Goal: Navigation & Orientation: Find specific page/section

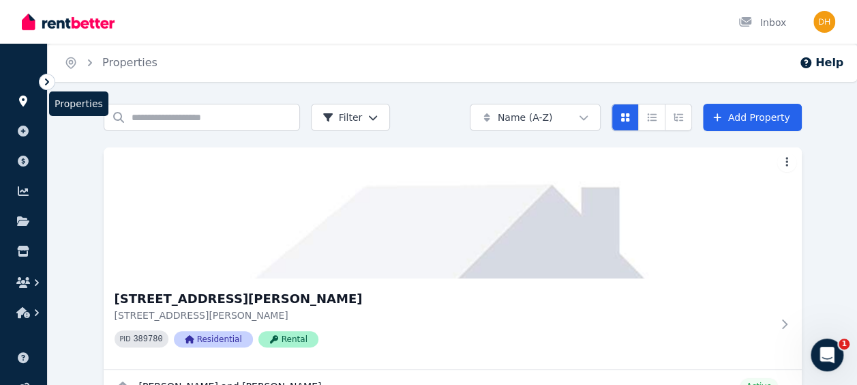
scroll to position [69, 0]
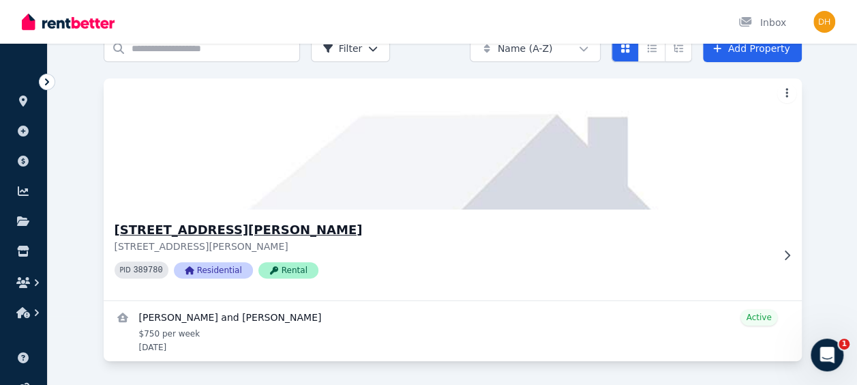
click at [191, 227] on h3 "78 St Stephens Cres, Tapping" at bounding box center [443, 229] width 657 height 19
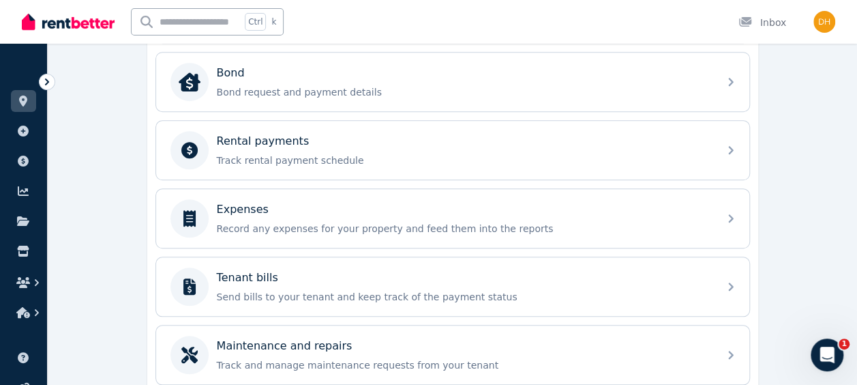
scroll to position [546, 0]
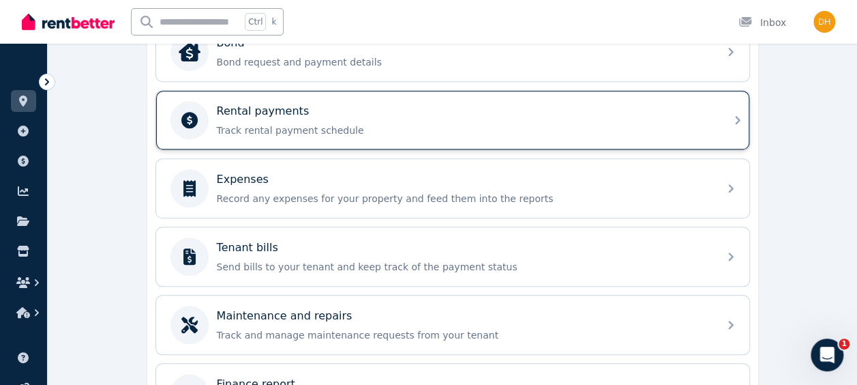
click at [677, 123] on p "Track rental payment schedule" at bounding box center [464, 130] width 494 height 14
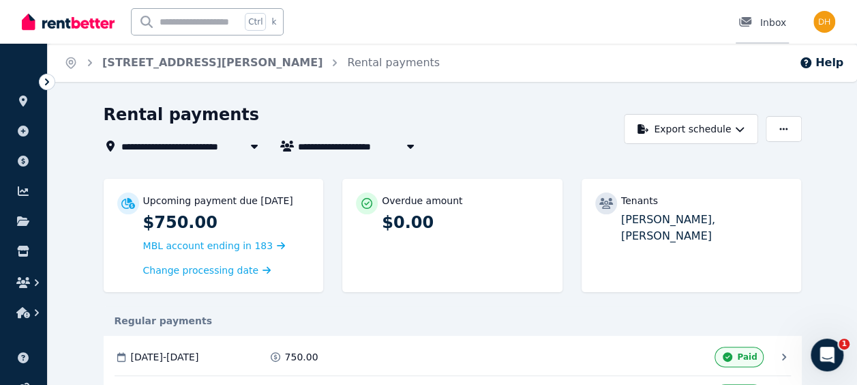
click at [760, 18] on div at bounding box center [750, 23] width 22 height 14
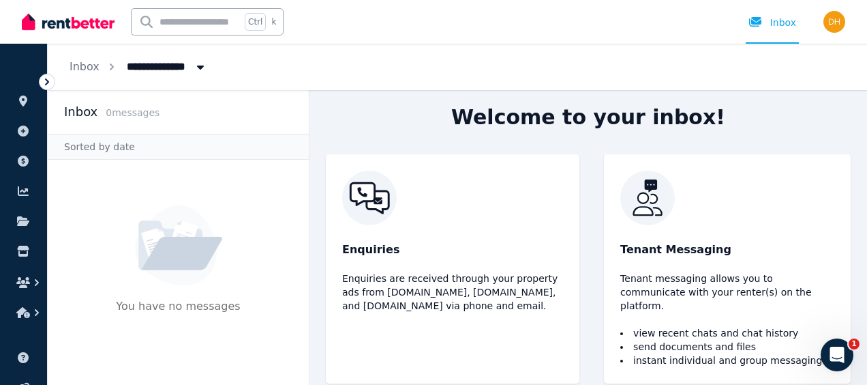
click at [723, 340] on li "send documents and files" at bounding box center [728, 347] width 214 height 14
click at [34, 276] on icon "button" at bounding box center [37, 283] width 14 height 14
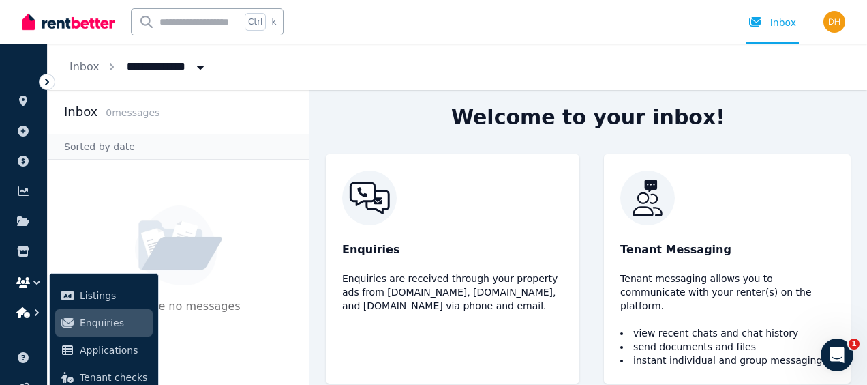
click at [31, 310] on icon "button" at bounding box center [37, 313] width 14 height 14
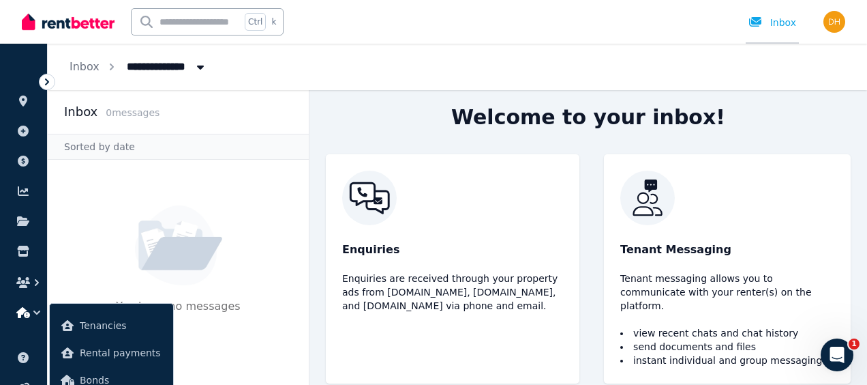
click at [783, 20] on div "Inbox" at bounding box center [773, 23] width 48 height 14
click at [45, 82] on icon at bounding box center [47, 82] width 14 height 14
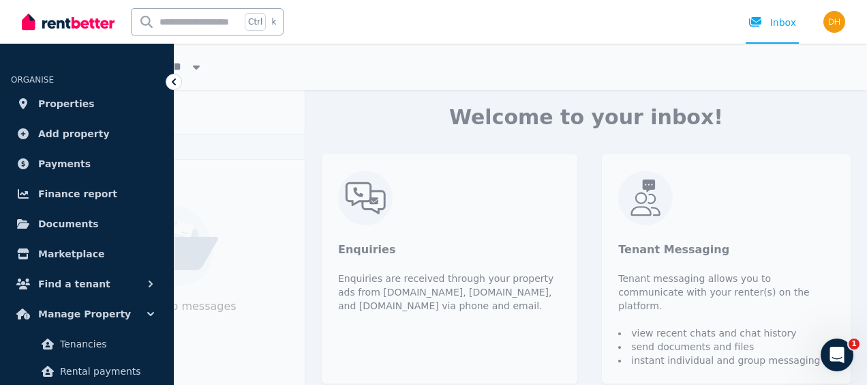
click at [176, 83] on icon at bounding box center [174, 82] width 14 height 14
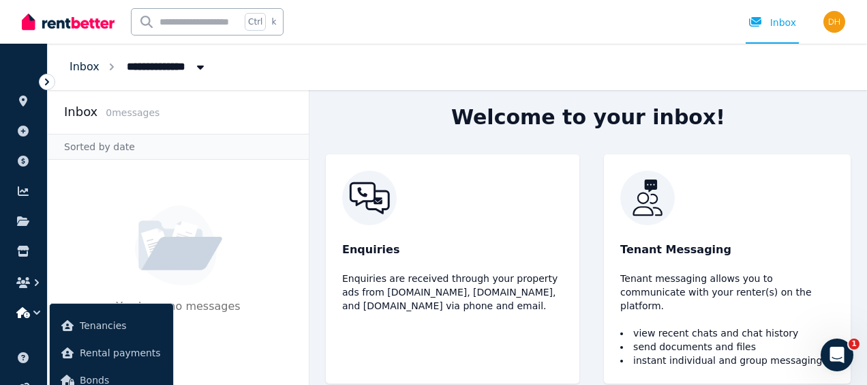
click at [82, 61] on link "Inbox" at bounding box center [85, 66] width 30 height 13
click at [164, 68] on span "All Properties" at bounding box center [172, 66] width 106 height 22
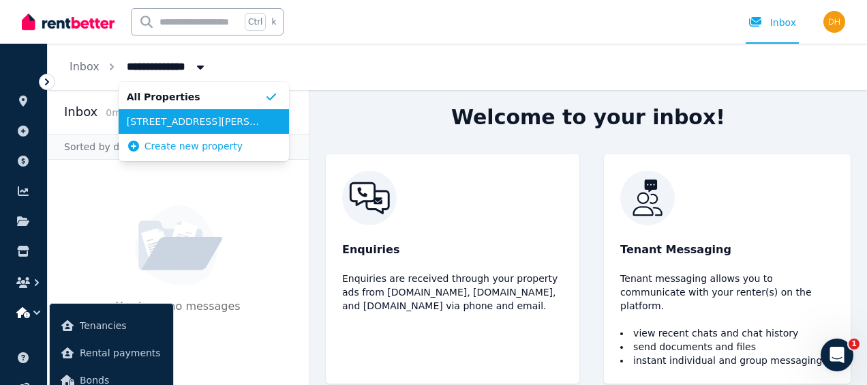
click at [172, 125] on span "78 St Stephens Cres, Tapping" at bounding box center [196, 122] width 138 height 14
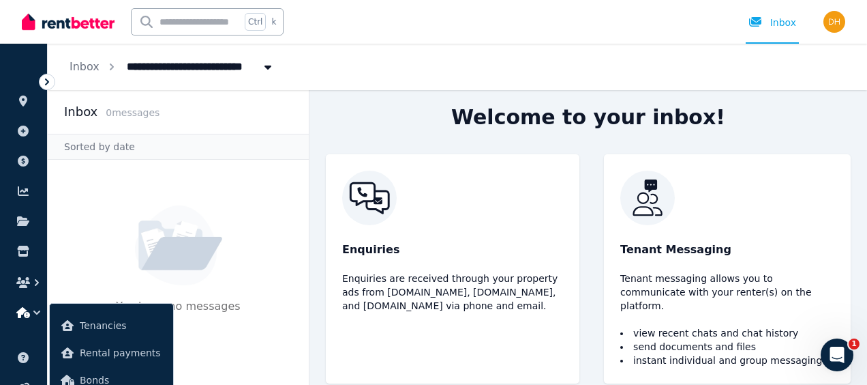
click at [648, 214] on img at bounding box center [728, 197] width 214 height 55
click at [647, 198] on img at bounding box center [728, 197] width 214 height 55
click at [837, 354] on icon "Open Intercom Messenger" at bounding box center [836, 353] width 23 height 23
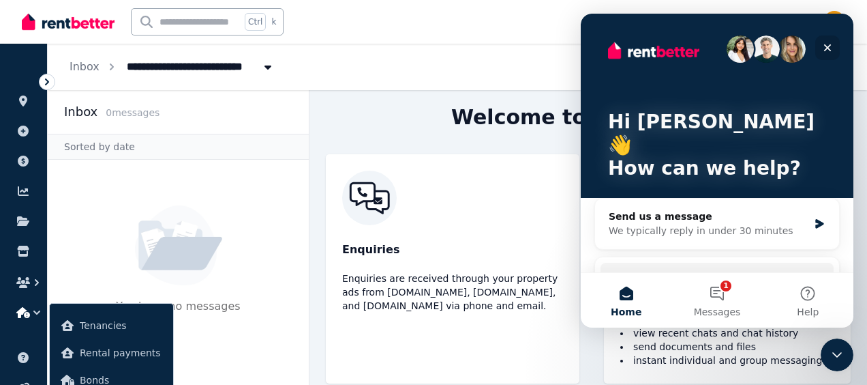
click at [825, 47] on icon "Close" at bounding box center [827, 47] width 11 height 11
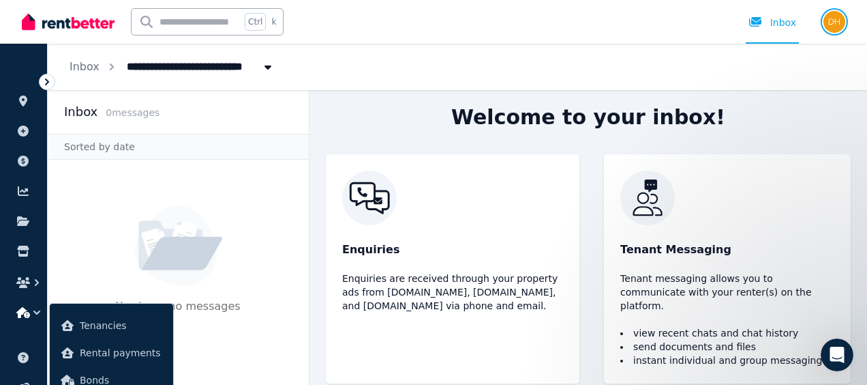
click at [835, 14] on img "button" at bounding box center [835, 22] width 22 height 22
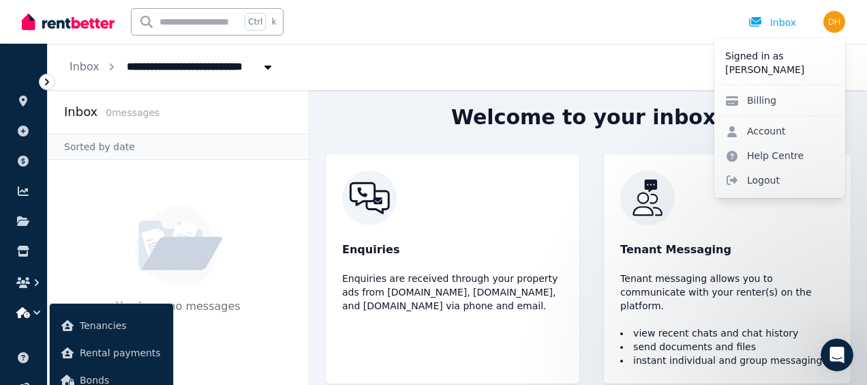
click at [358, 117] on div "Welcome to your inbox! Enquiries Enquiries are received through your property a…" at bounding box center [589, 237] width 558 height 295
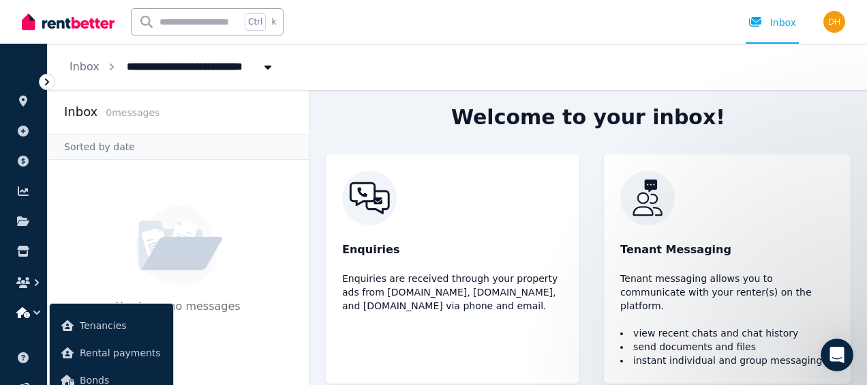
click at [224, 65] on span "78 St Stephens Cres, Tapping" at bounding box center [232, 66] width 226 height 22
type input "**********"
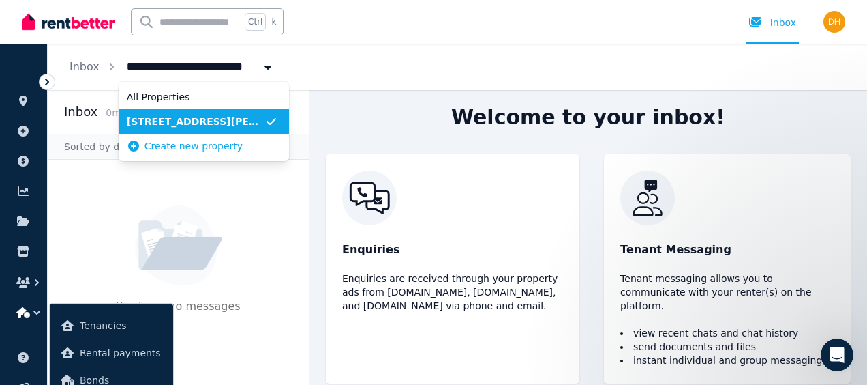
click at [175, 122] on span "78 St Stephens Cres, Tapping" at bounding box center [196, 122] width 138 height 14
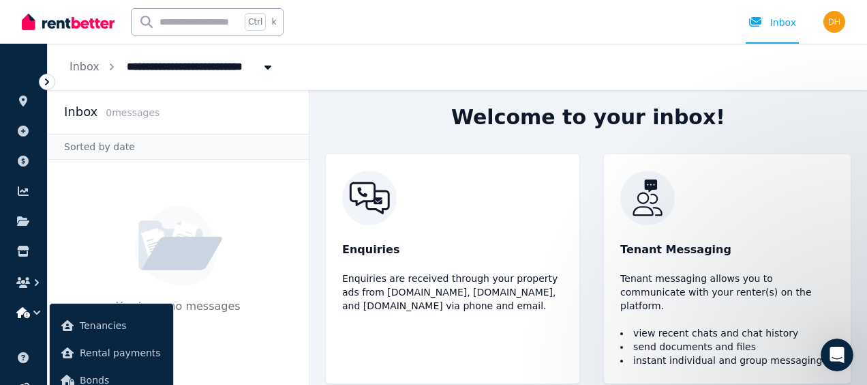
click at [83, 23] on img at bounding box center [68, 22] width 93 height 20
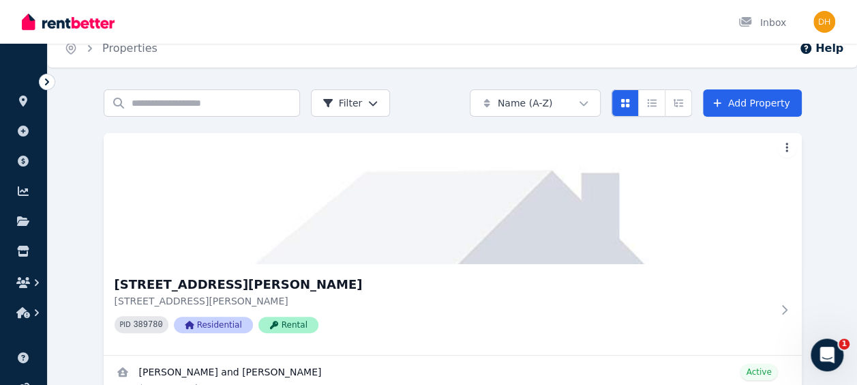
scroll to position [14, 0]
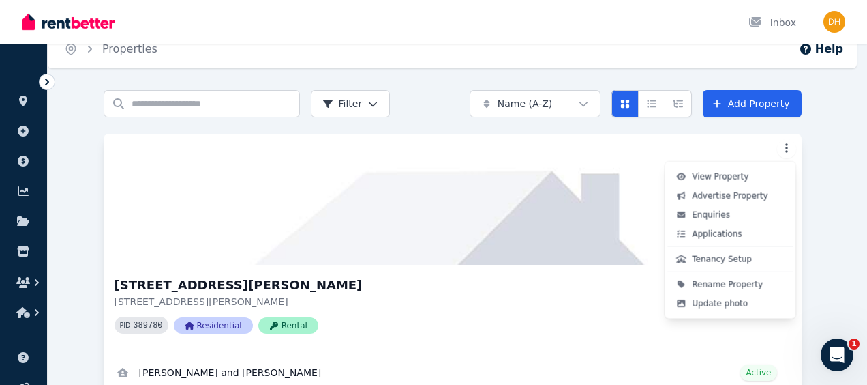
click at [788, 150] on html "Open main menu Inbox Open user menu ORGANISE Properties Add property Payments F…" at bounding box center [433, 178] width 867 height 385
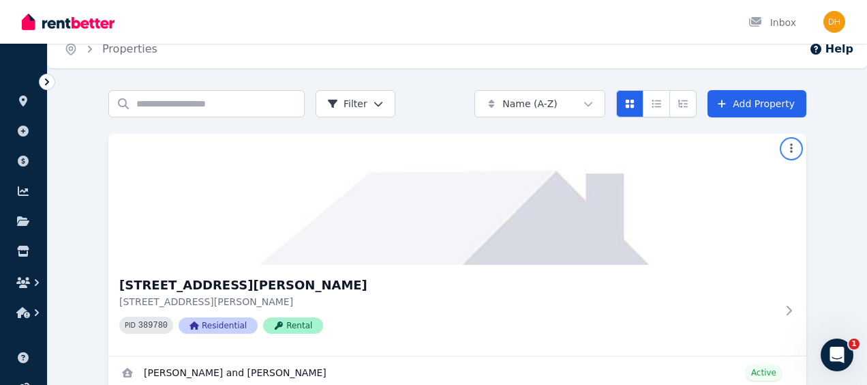
click at [823, 170] on html "Open main menu Inbox Open user menu ORGANISE Properties Add property Payments F…" at bounding box center [433, 178] width 867 height 385
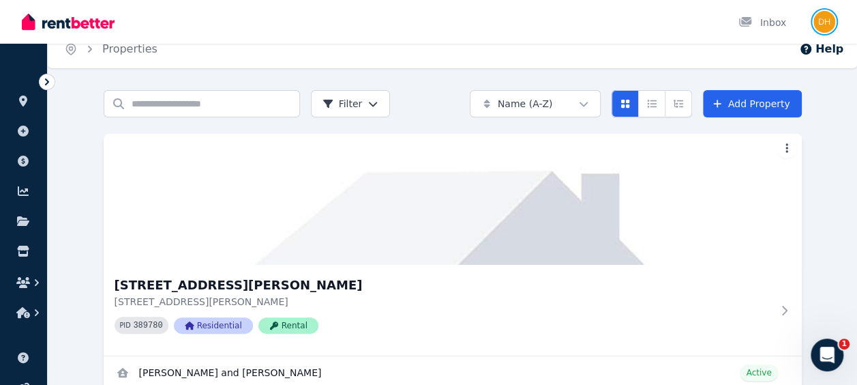
click at [821, 23] on img "button" at bounding box center [825, 22] width 22 height 22
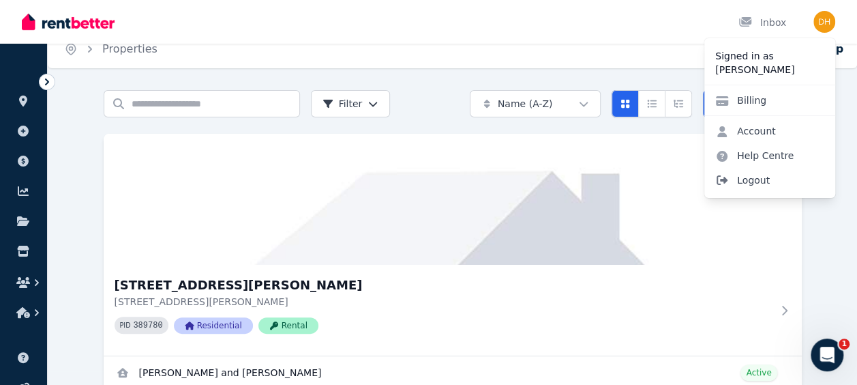
click at [745, 181] on span "Logout" at bounding box center [769, 180] width 131 height 25
